Goal: Information Seeking & Learning: Find specific fact

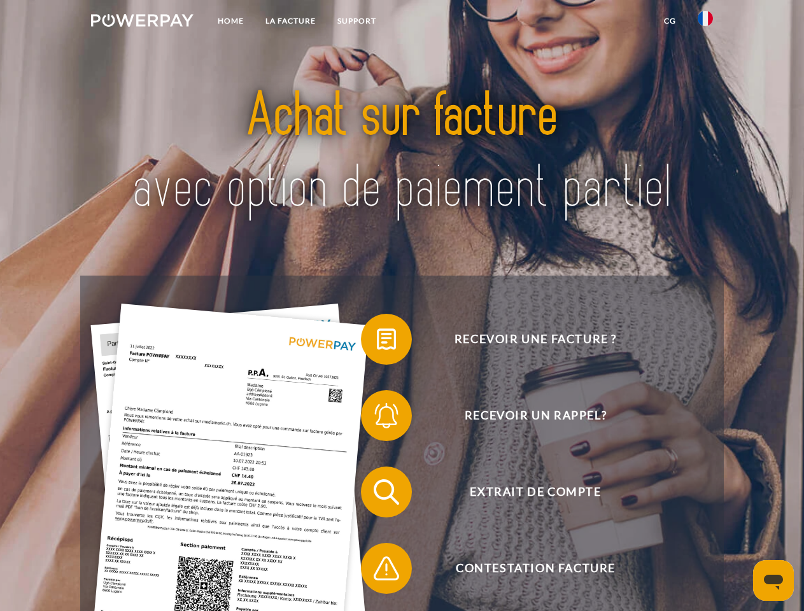
click at [142, 22] on img at bounding box center [142, 20] width 102 height 13
click at [705, 22] on img at bounding box center [705, 18] width 15 height 15
click at [670, 21] on link "CG" at bounding box center [670, 21] width 34 height 23
click at [377, 342] on span at bounding box center [368, 339] width 64 height 64
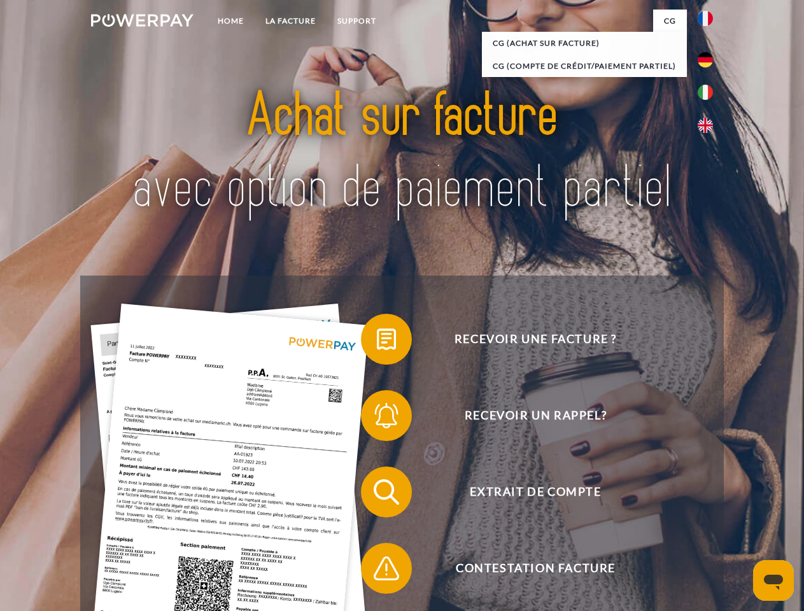
click at [377, 418] on div "Recevoir une facture ? Recevoir un rappel? Extrait de compte retour" at bounding box center [401, 530] width 643 height 509
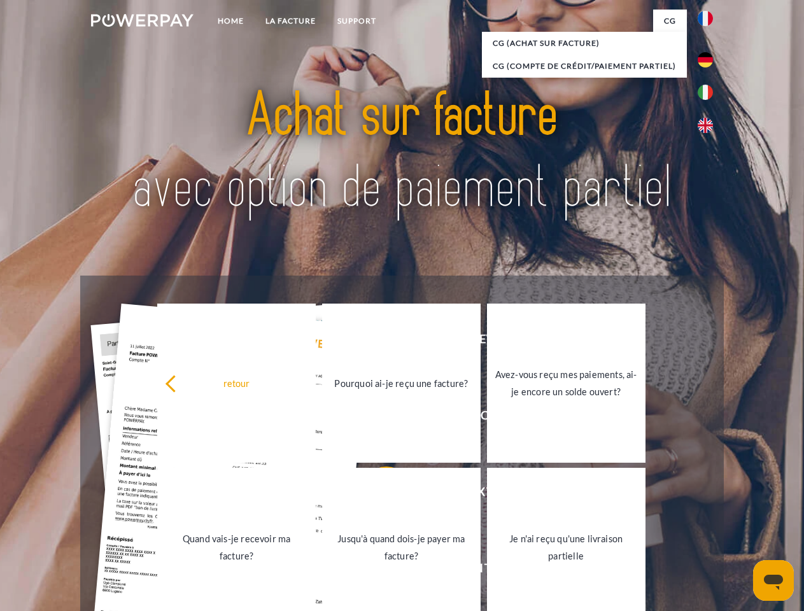
click at [377, 495] on link "Jusqu'à quand dois-je payer ma facture?" at bounding box center [401, 547] width 159 height 159
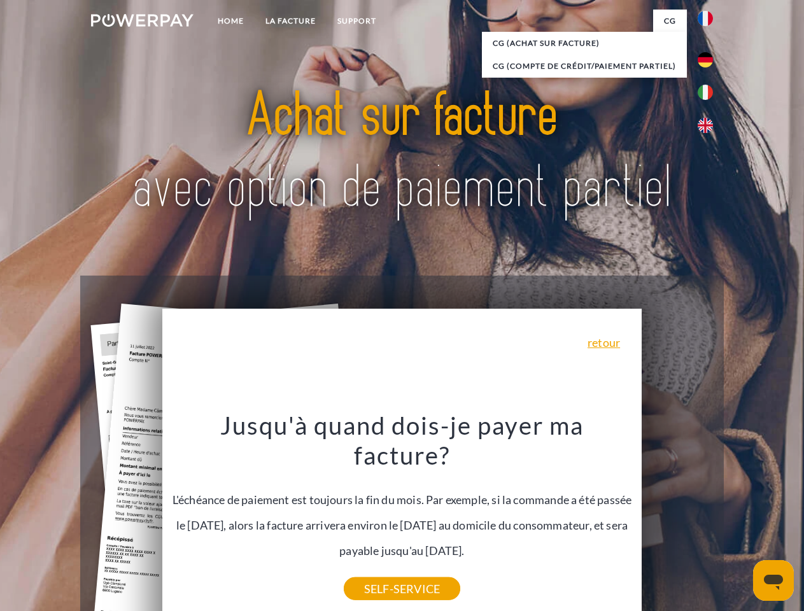
click at [774, 581] on icon "Ouvrir la fenêtre de messagerie" at bounding box center [773, 582] width 19 height 15
